Goal: Task Accomplishment & Management: Manage account settings

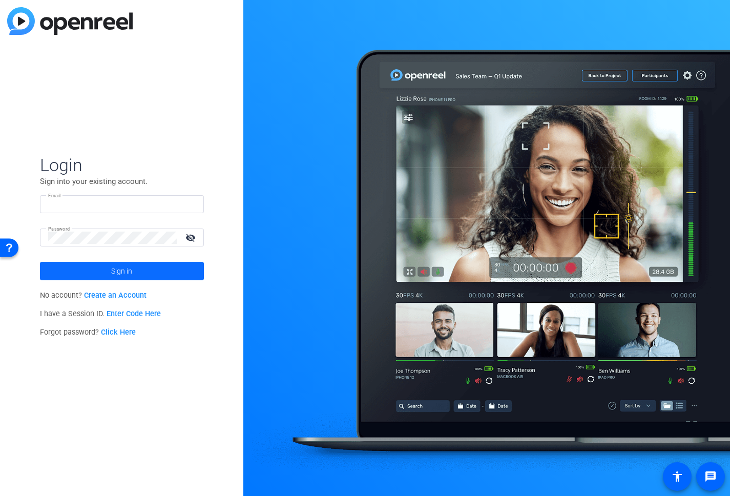
type input "kcaruth@nephcure.org"
click at [150, 270] on span at bounding box center [122, 271] width 164 height 25
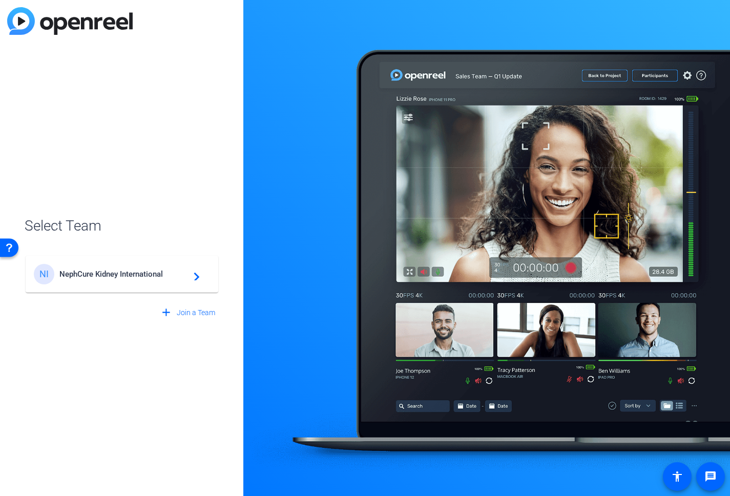
click at [133, 271] on span "NephCure Kidney International" at bounding box center [123, 273] width 128 height 9
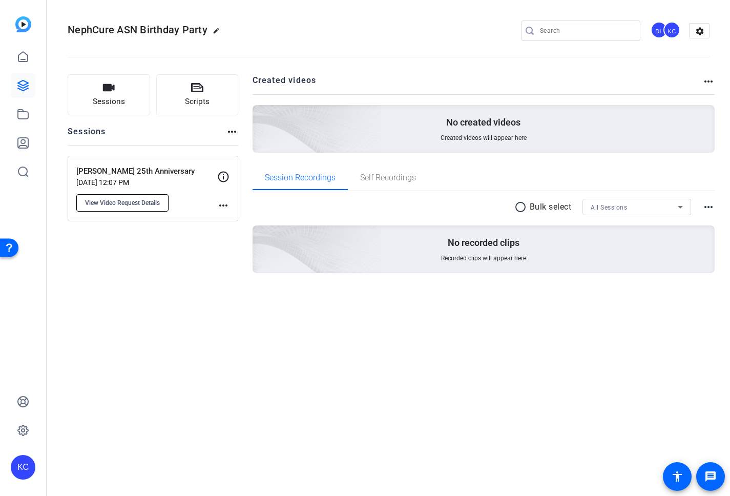
click at [136, 194] on button "View Video Request Details" at bounding box center [122, 202] width 92 height 17
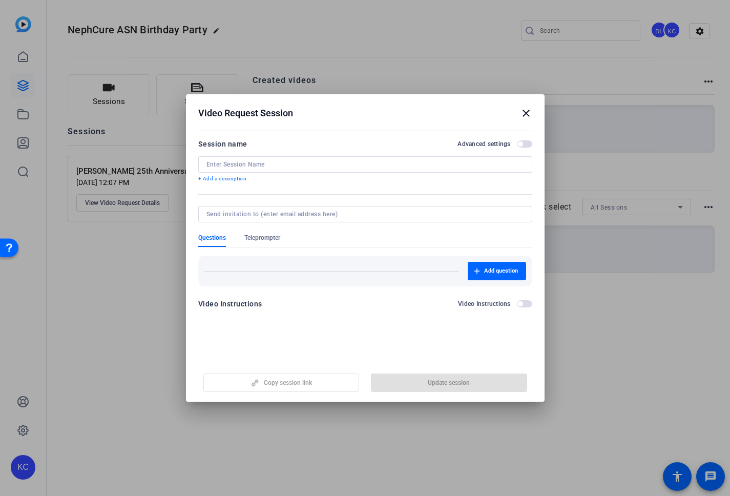
type input "[PERSON_NAME] 25th Anniversary"
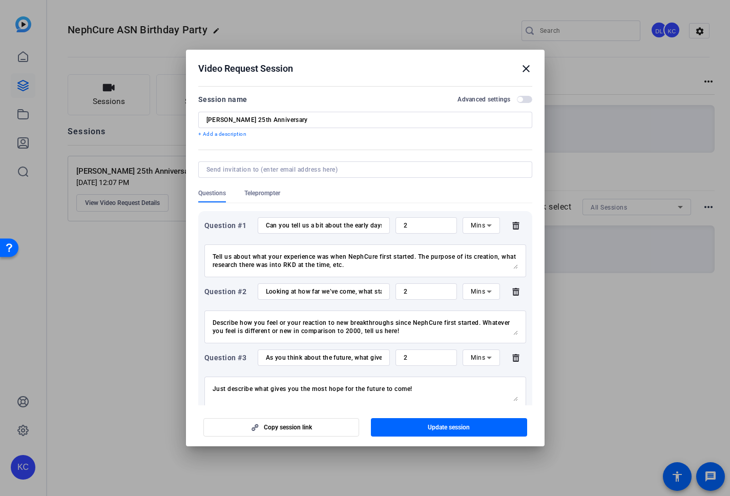
click at [131, 245] on div at bounding box center [365, 248] width 730 height 496
click at [524, 66] on mat-icon "close" at bounding box center [526, 68] width 12 height 12
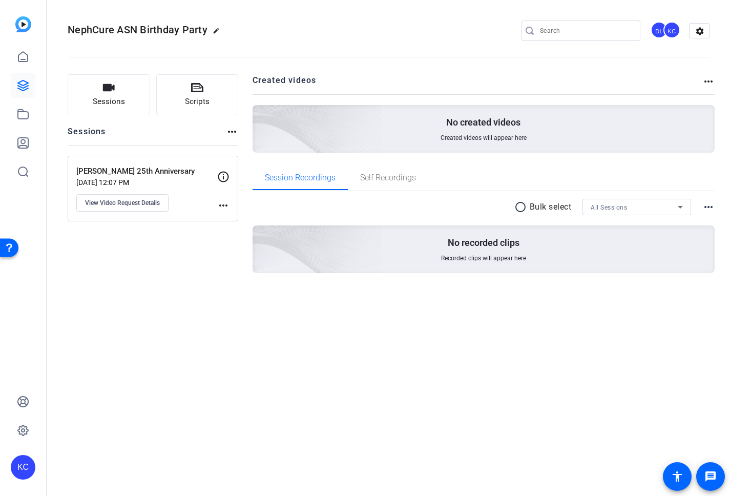
click at [223, 208] on mat-icon "more_horiz" at bounding box center [223, 205] width 12 height 12
click at [168, 289] on div at bounding box center [365, 248] width 730 height 496
click at [196, 175] on p "[PERSON_NAME] 25th Anniversary" at bounding box center [146, 171] width 141 height 12
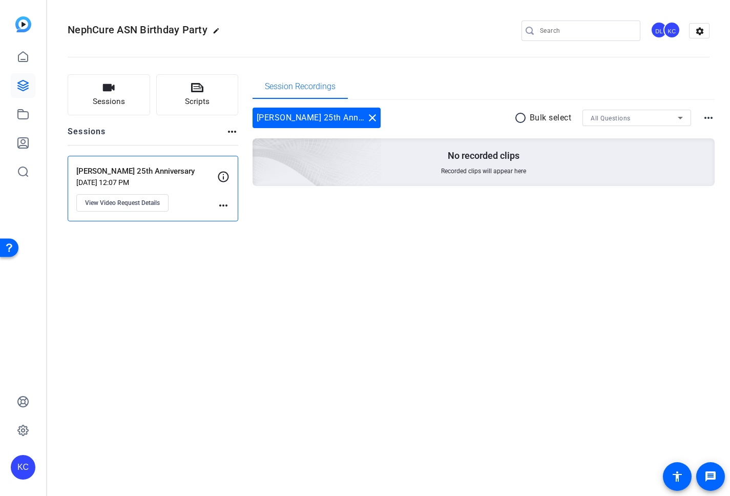
click at [224, 172] on icon at bounding box center [223, 177] width 12 height 12
drag, startPoint x: 193, startPoint y: 285, endPoint x: 195, endPoint y: 280, distance: 5.3
click at [193, 284] on div "NephCure ASN Birthday Party edit DL KC settings Sessions Scripts Sessions more_…" at bounding box center [388, 248] width 683 height 496
click at [133, 207] on button "View Video Request Details" at bounding box center [122, 202] width 92 height 17
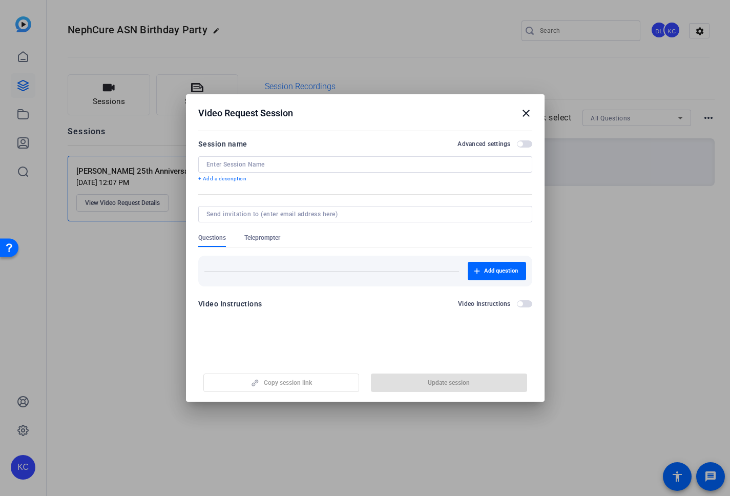
type input "[PERSON_NAME] 25th Anniversary"
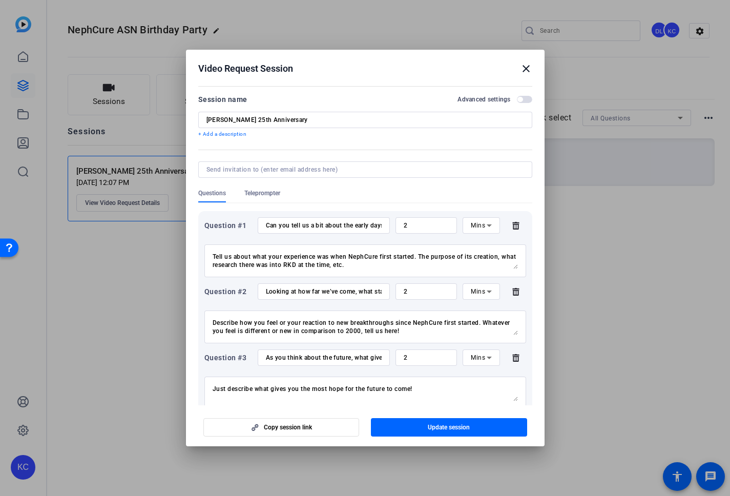
click at [517, 98] on span "button" at bounding box center [524, 99] width 15 height 7
click at [529, 69] on mat-icon "close" at bounding box center [526, 68] width 12 height 12
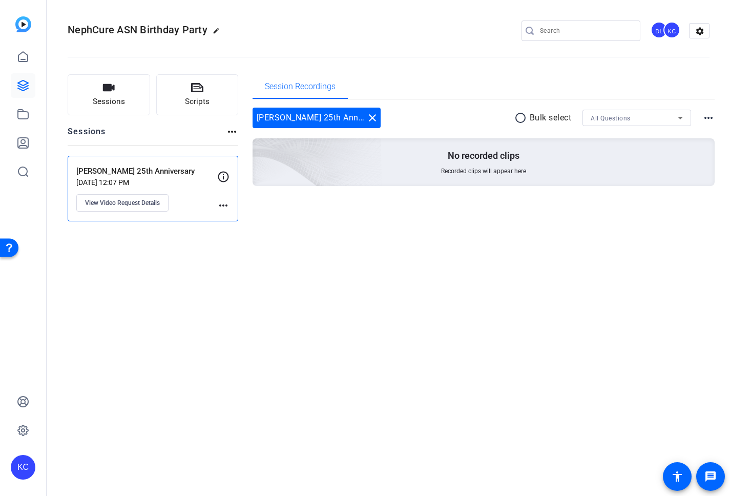
click at [175, 183] on p "Sep 16, 2025 @ 12:07 PM" at bounding box center [146, 182] width 141 height 8
click at [129, 201] on span "View Video Request Details" at bounding box center [122, 203] width 75 height 8
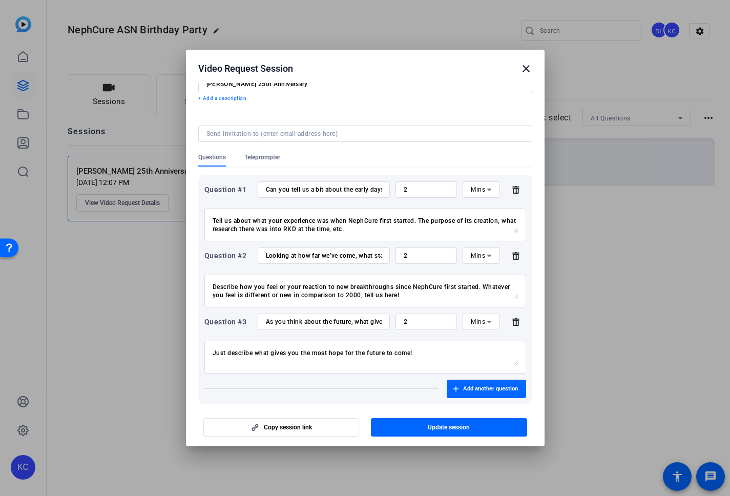
scroll to position [59, 0]
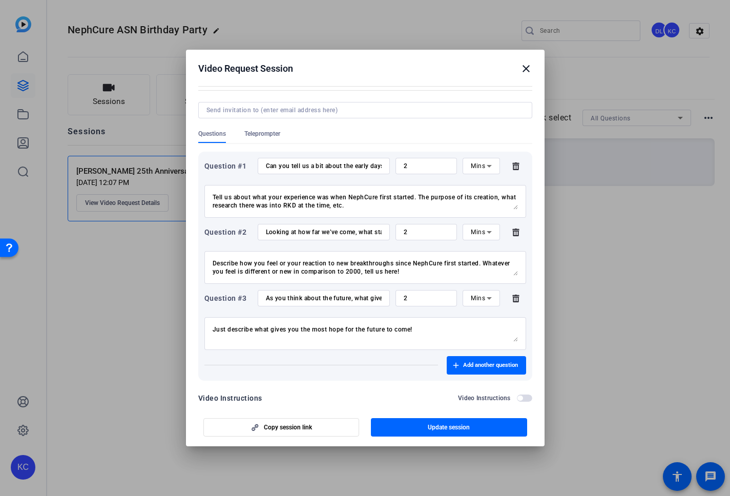
click at [529, 73] on mat-icon "close" at bounding box center [526, 68] width 12 height 12
